Goal: Information Seeking & Learning: Find specific fact

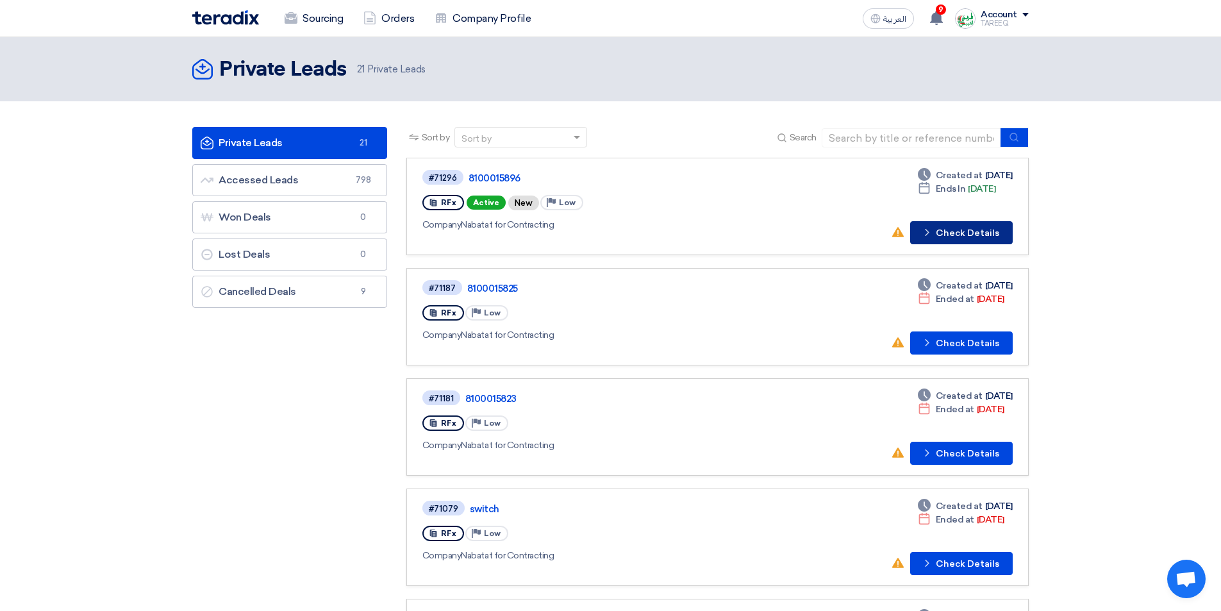
click at [956, 231] on button "Check details Check Details" at bounding box center [961, 232] width 103 height 23
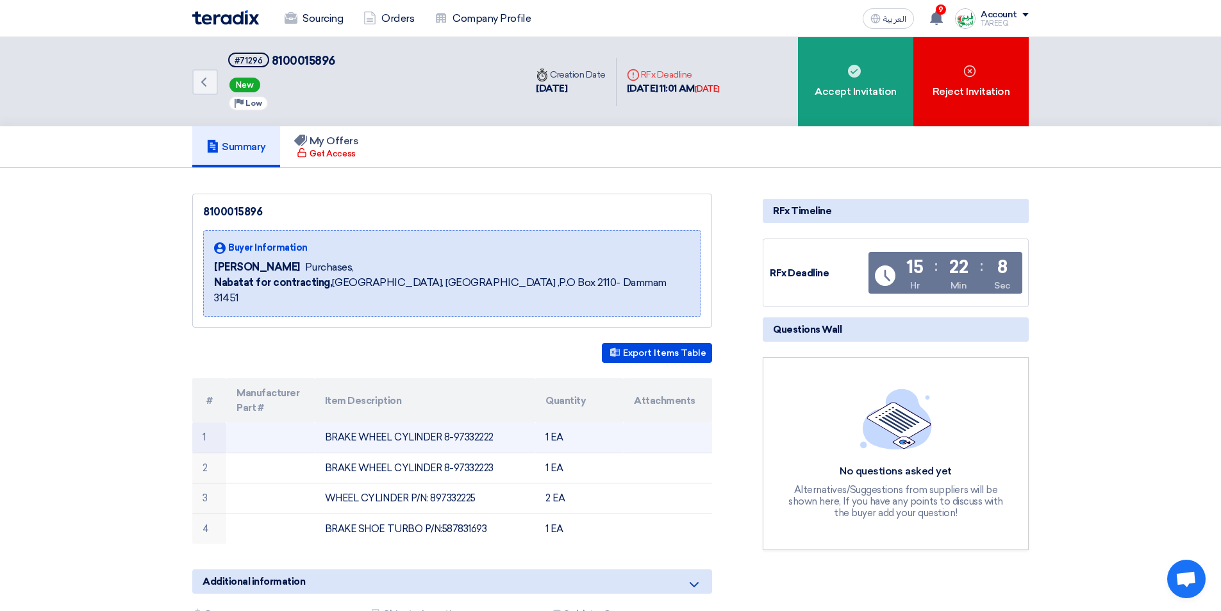
drag, startPoint x: 443, startPoint y: 416, endPoint x: 514, endPoint y: 424, distance: 71.5
click at [509, 424] on td "BRAKE WHEEL CYLINDER 8-97332222" at bounding box center [425, 437] width 221 height 30
copy td "8-97332222"
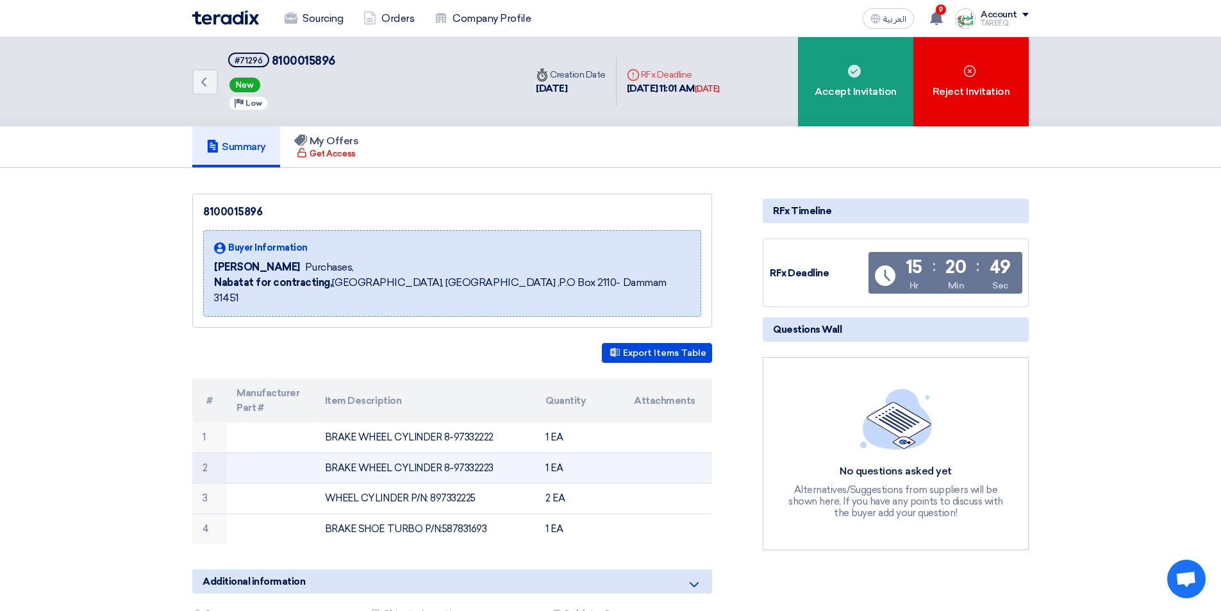
drag, startPoint x: 442, startPoint y: 450, endPoint x: 493, endPoint y: 454, distance: 51.4
click at [493, 454] on td "BRAKE WHEEL CYLINDER 8-97332223" at bounding box center [425, 467] width 221 height 31
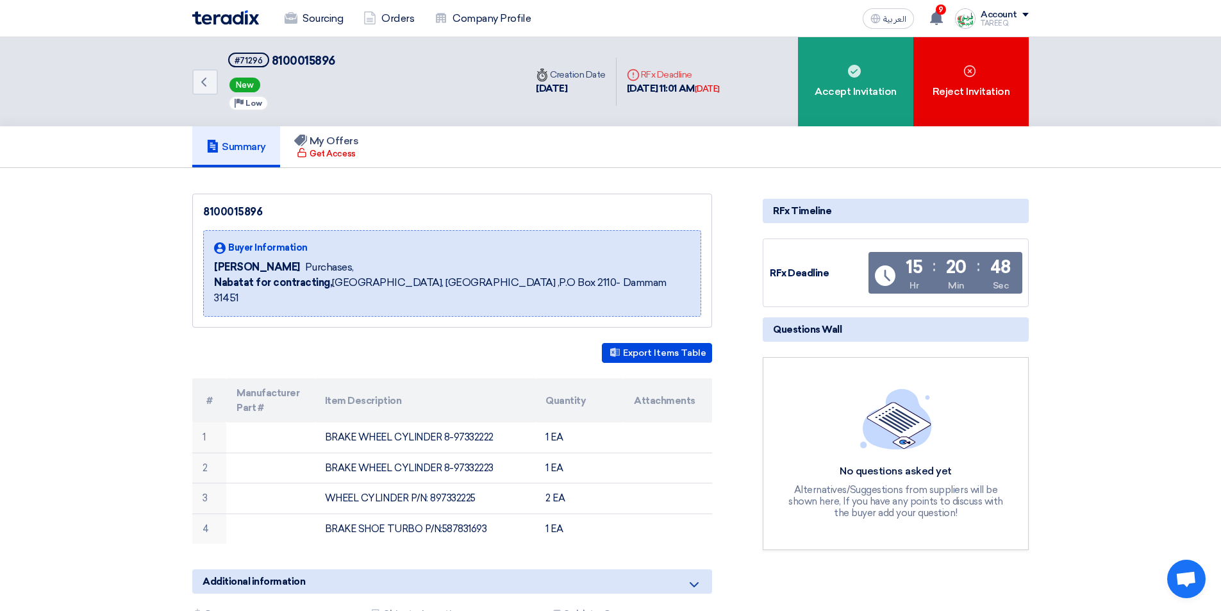
copy td "8-97332223"
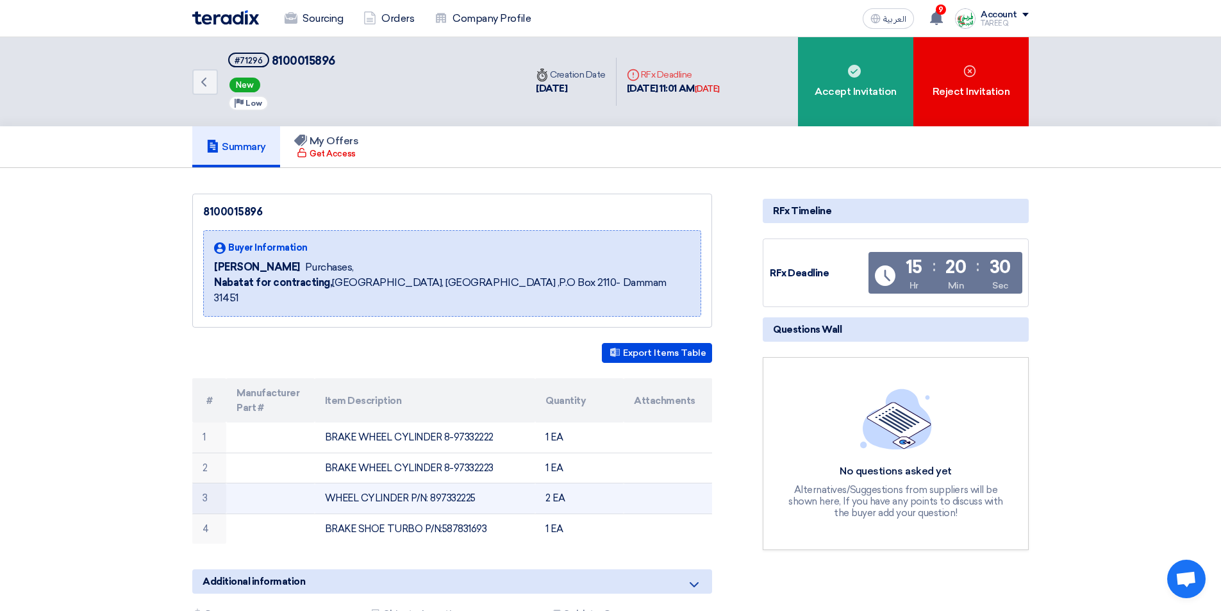
click at [441, 485] on td "WHEEL CYLINDER P/N: 897332225" at bounding box center [425, 498] width 221 height 31
click at [442, 484] on td "WHEEL CYLINDER P/N: 897332225" at bounding box center [425, 498] width 221 height 31
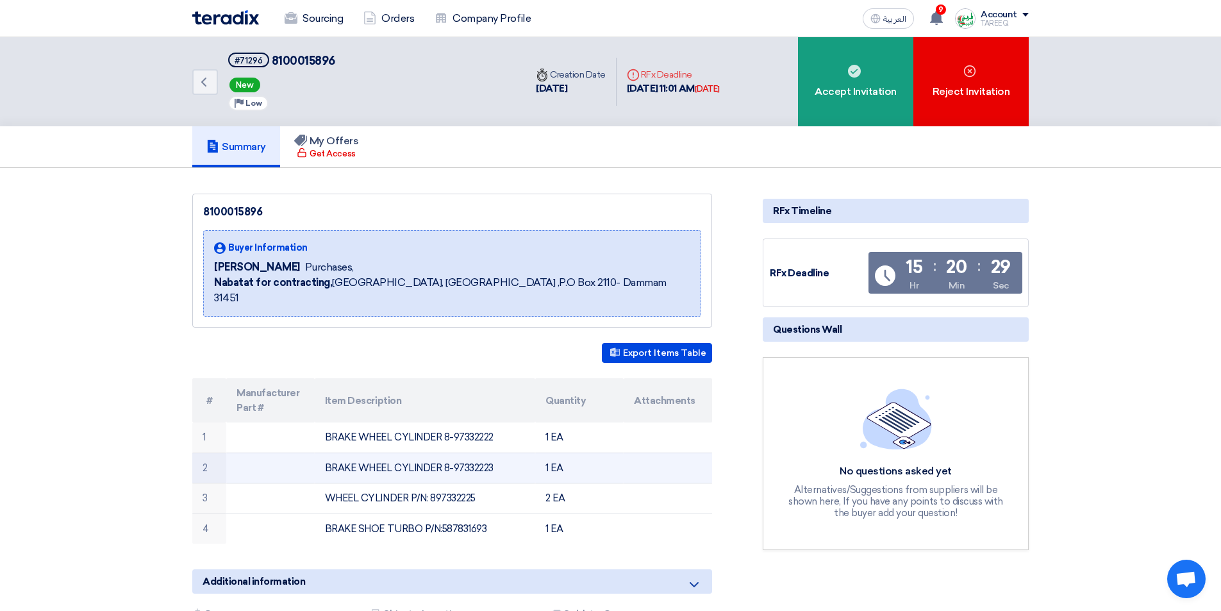
copy td "897332225"
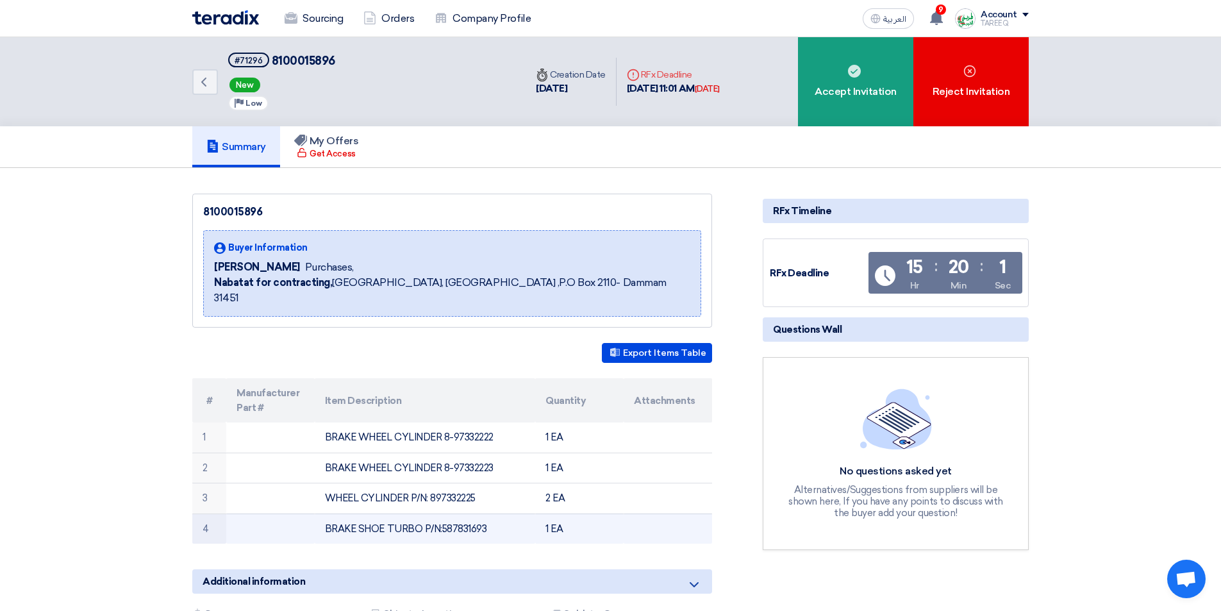
click at [464, 517] on td "BRAKE SHOE TURBO P/N:587831693" at bounding box center [425, 528] width 221 height 30
click at [465, 517] on td "BRAKE SHOE TURBO P/N:587831693" at bounding box center [425, 528] width 221 height 30
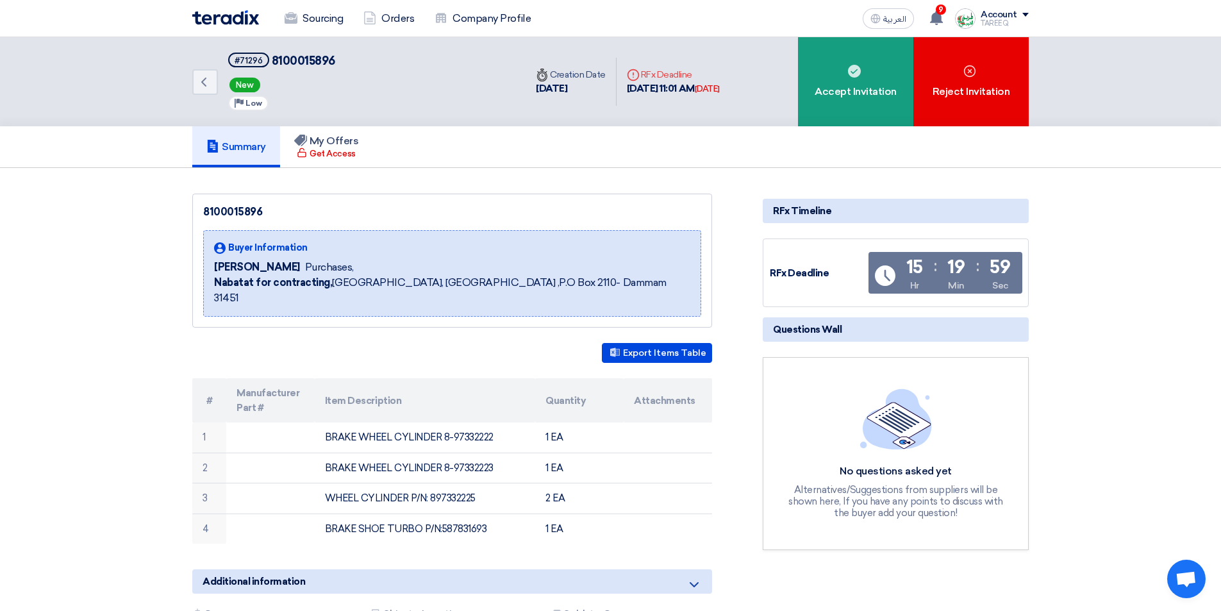
copy td "587831693"
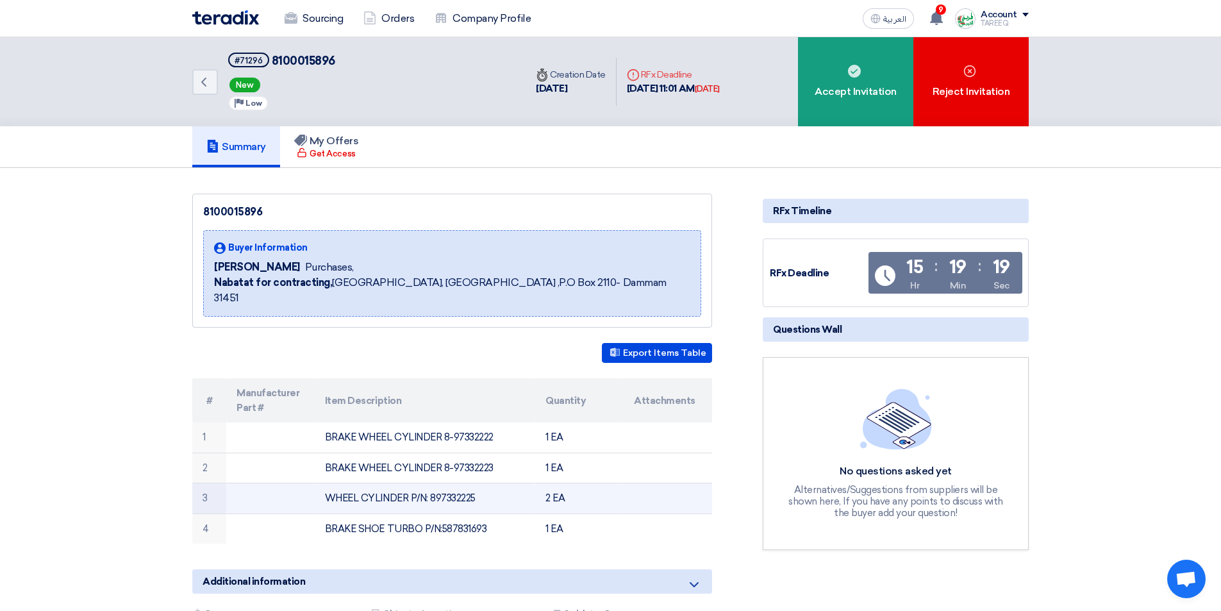
click at [467, 485] on td "WHEEL CYLINDER P/N: 897332225" at bounding box center [425, 498] width 221 height 31
copy td "897332225"
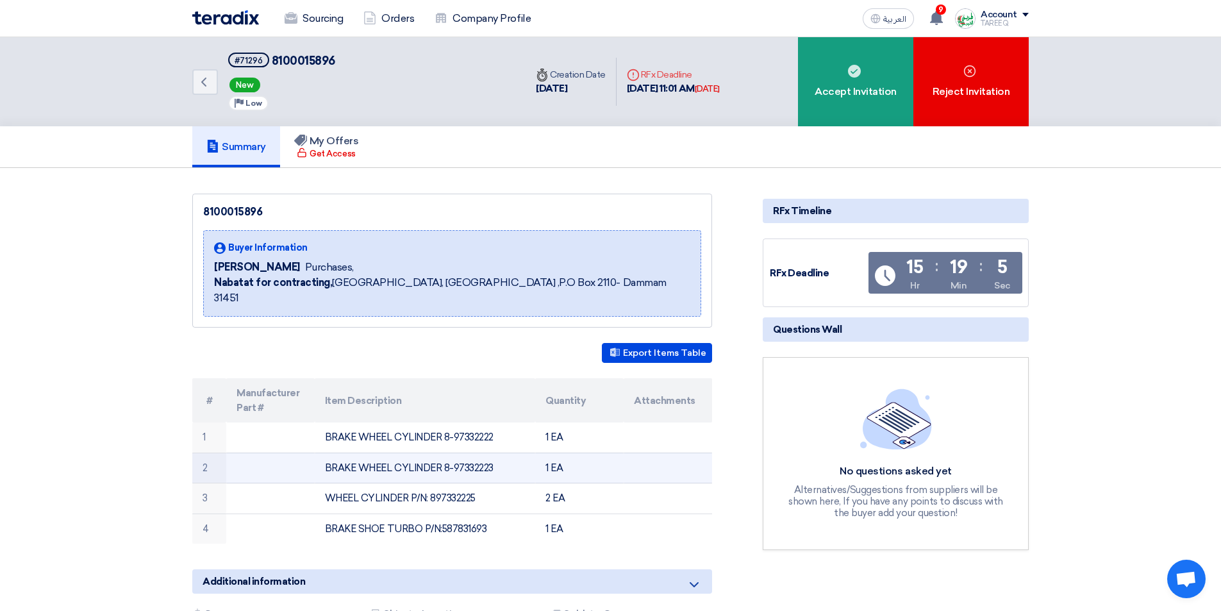
drag, startPoint x: 441, startPoint y: 451, endPoint x: 511, endPoint y: 447, distance: 69.9
click at [511, 452] on td "BRAKE WHEEL CYLINDER 8-97332223" at bounding box center [425, 467] width 221 height 31
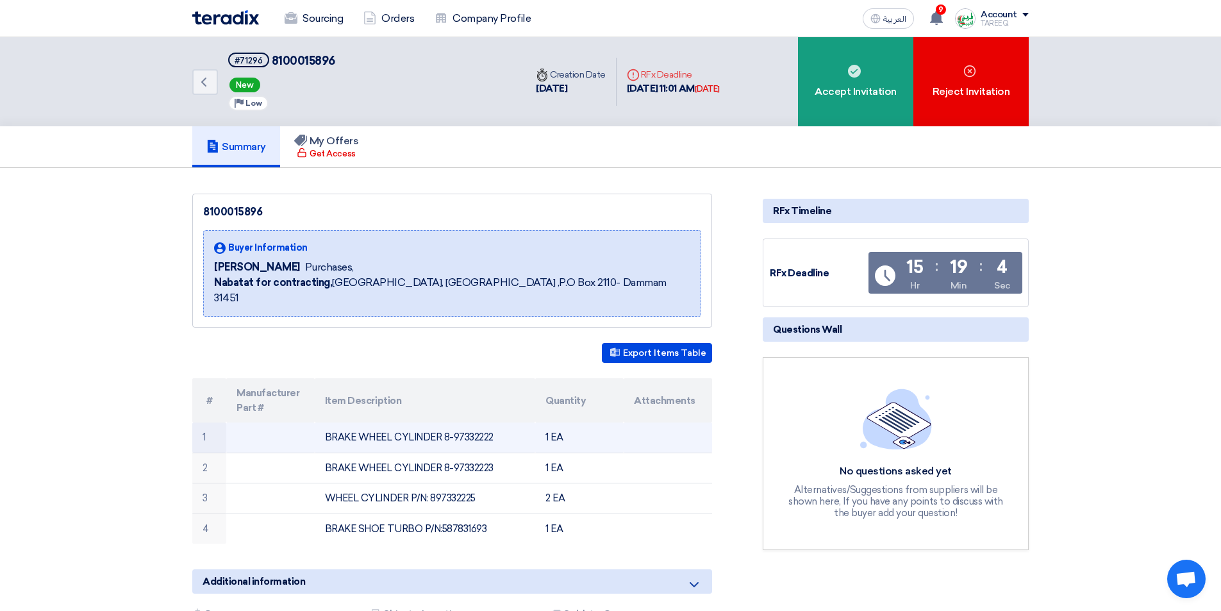
copy td "8-97332223"
drag, startPoint x: 441, startPoint y: 420, endPoint x: 546, endPoint y: 422, distance: 104.5
click at [546, 422] on tr "1 BRAKE WHEEL CYLINDER 8-97332222 1 EA" at bounding box center [452, 437] width 520 height 30
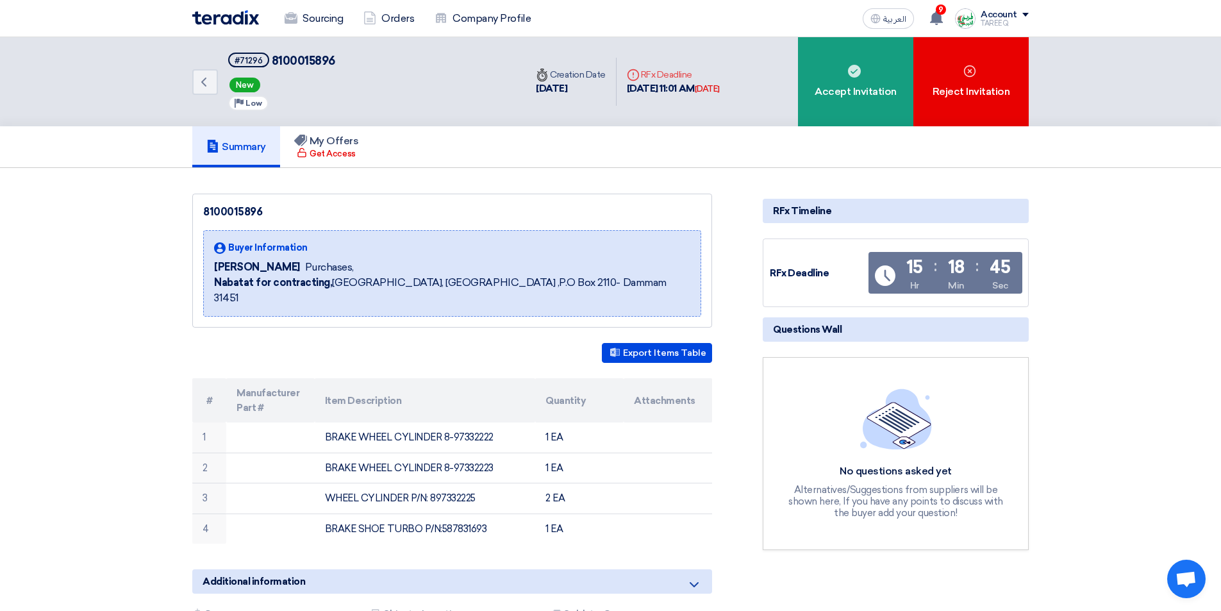
copy tr "8-97332222"
